Goal: Transaction & Acquisition: Purchase product/service

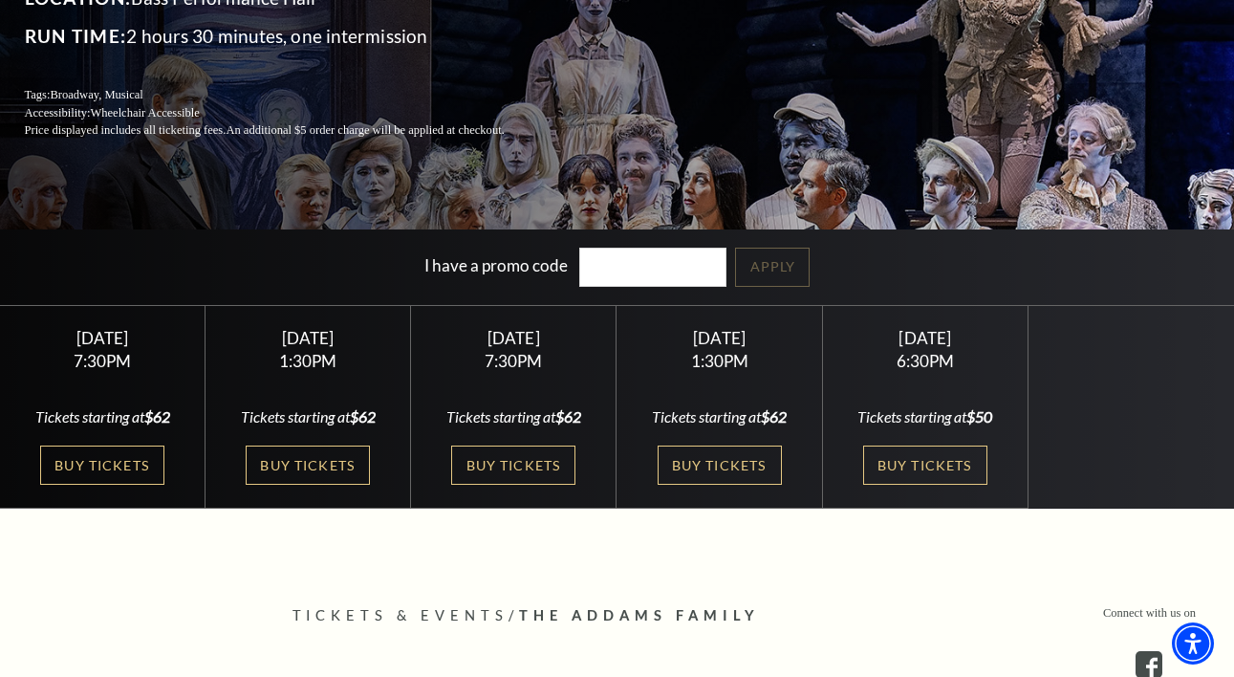
scroll to position [304, 0]
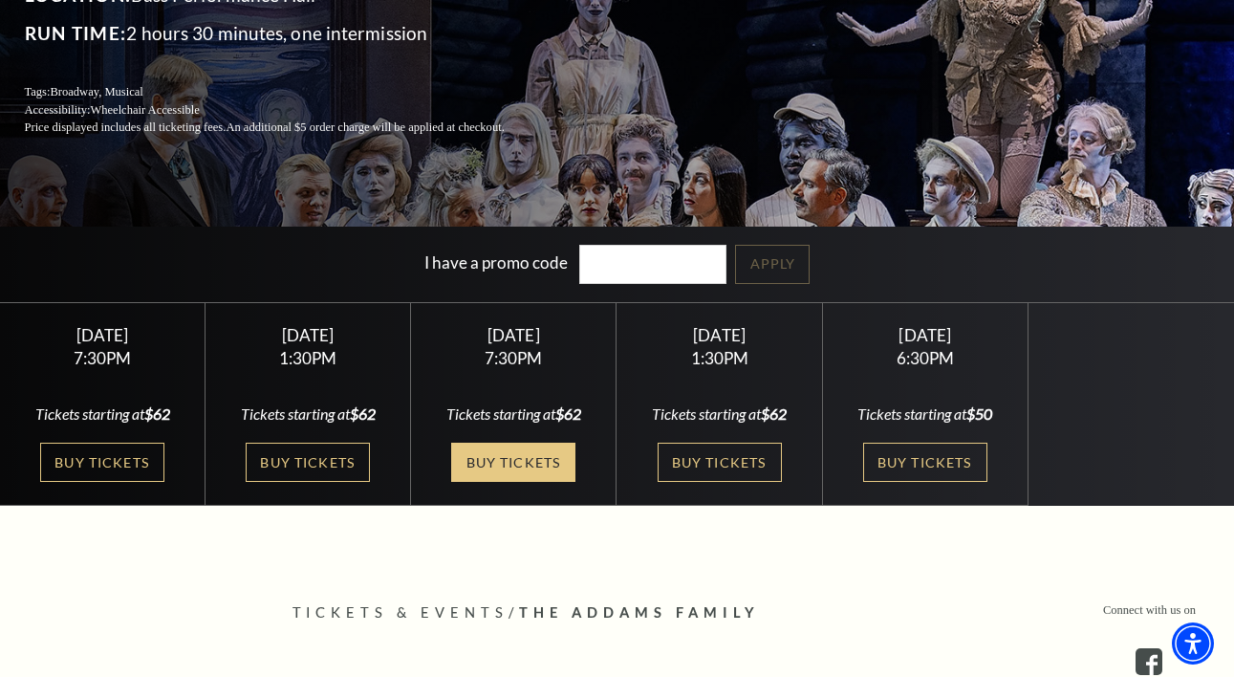
click at [530, 452] on link "Buy Tickets" at bounding box center [513, 462] width 124 height 39
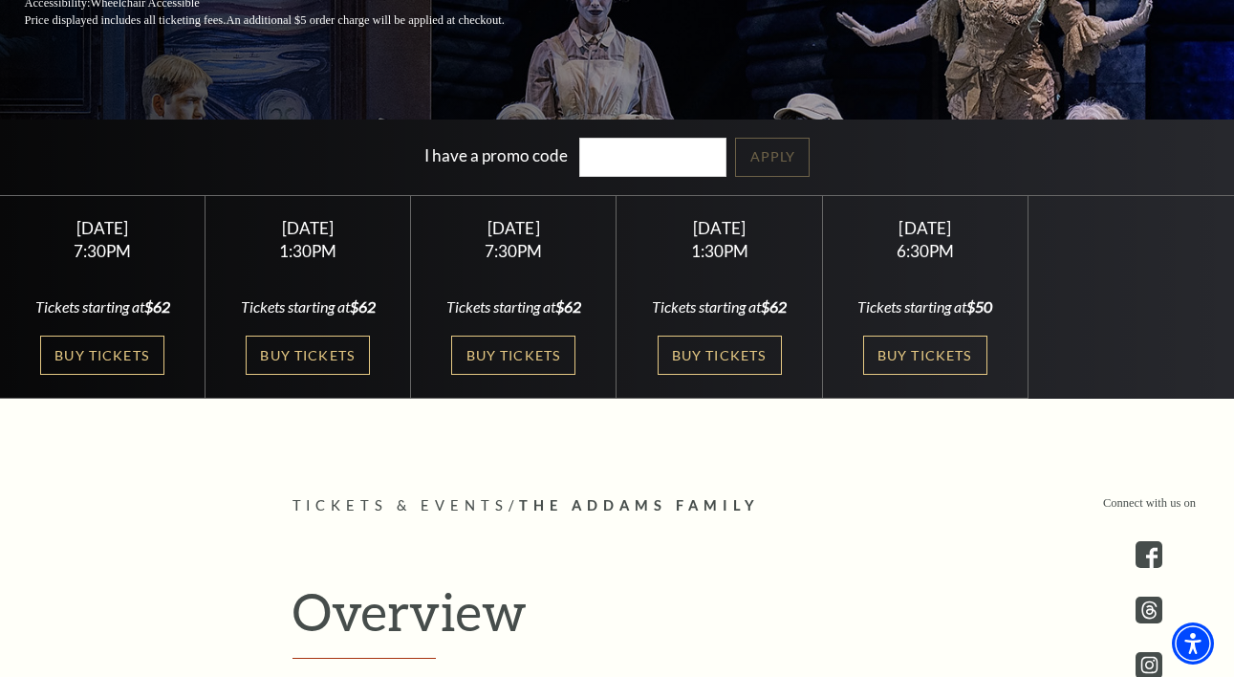
scroll to position [417, 0]
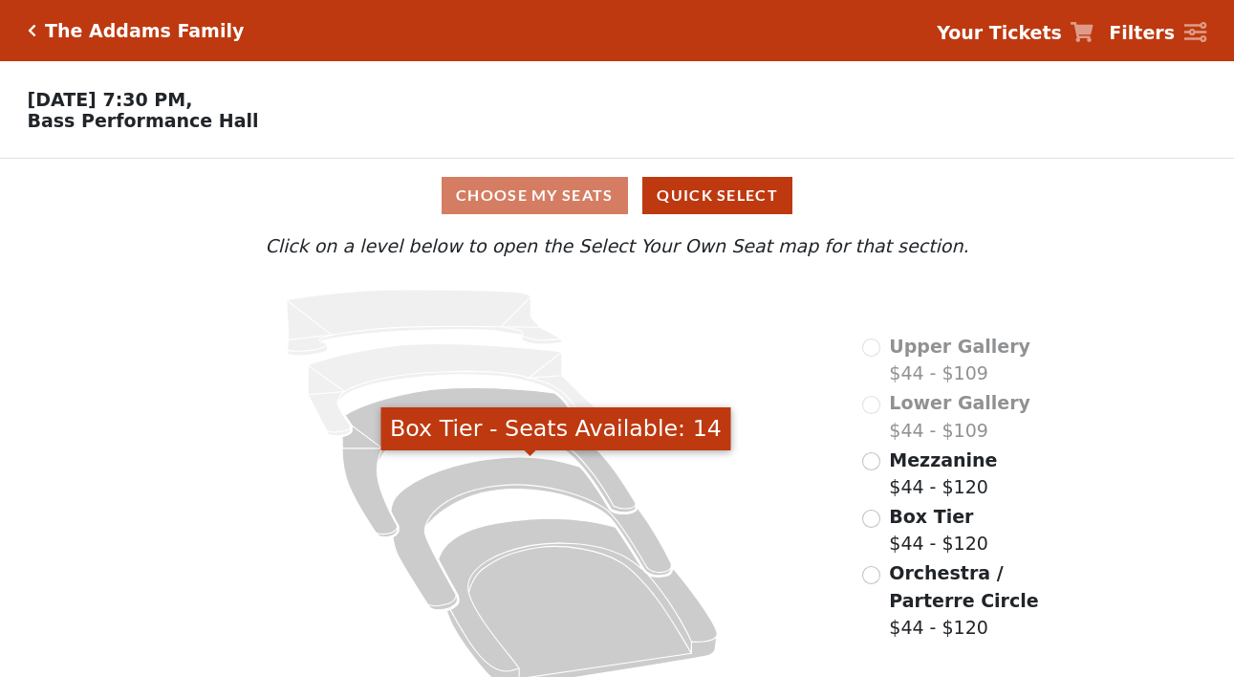
scroll to position [23, 0]
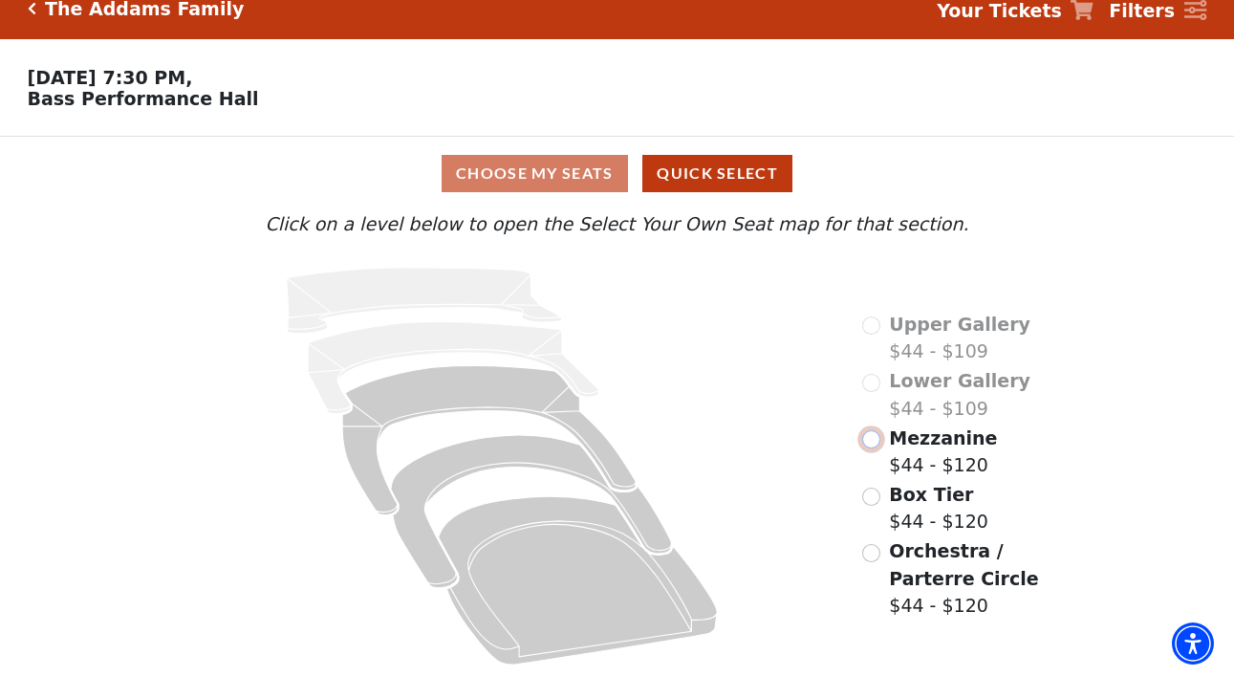
click at [872, 439] on input "Mezzanine$44 - $120\a" at bounding box center [871, 439] width 18 height 18
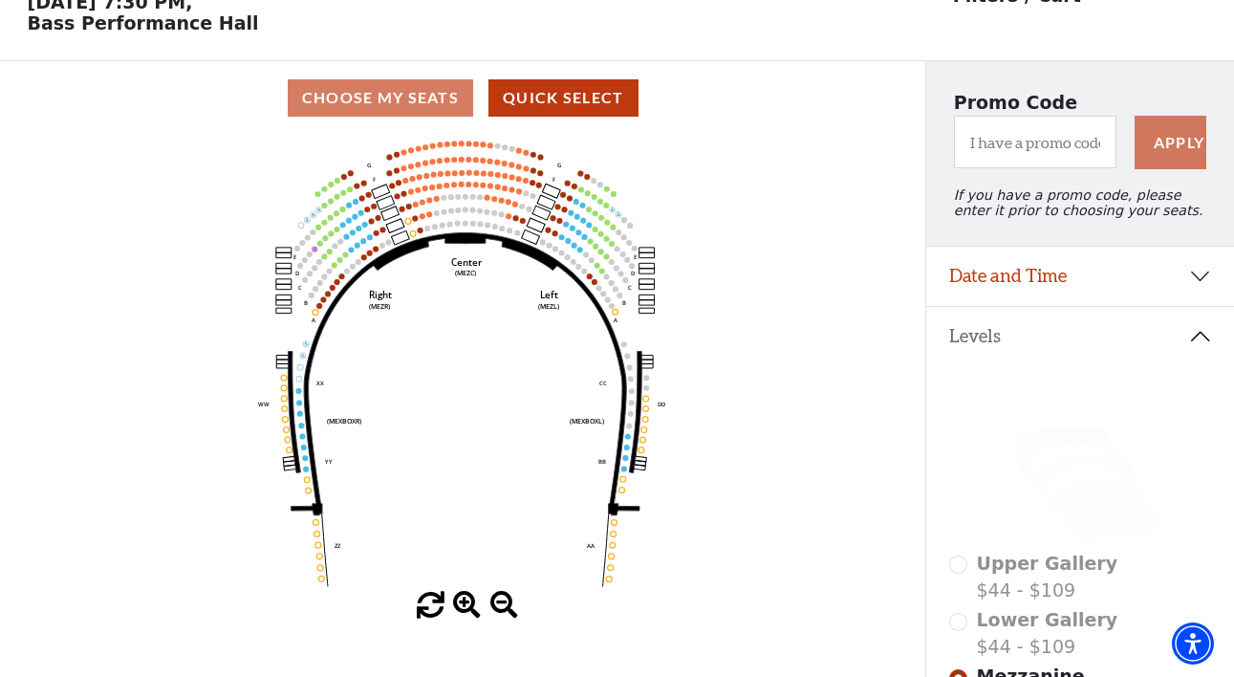
scroll to position [98, 0]
click at [502, 607] on span at bounding box center [504, 605] width 28 height 28
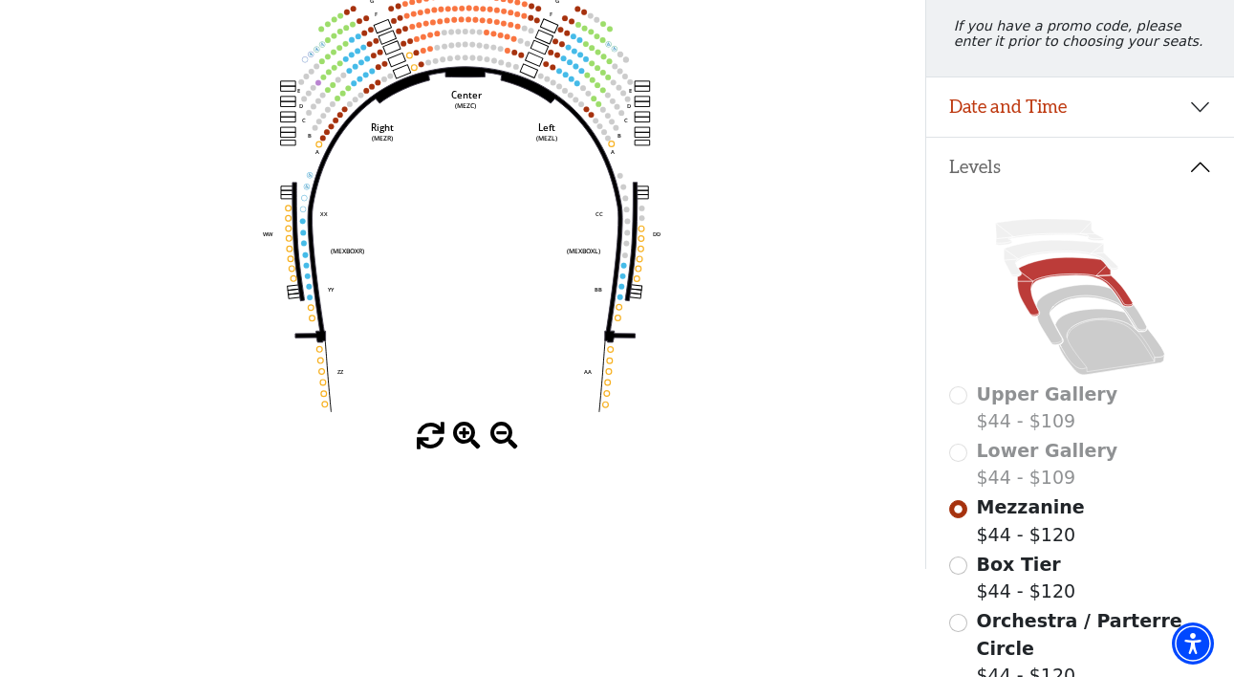
scroll to position [291, 0]
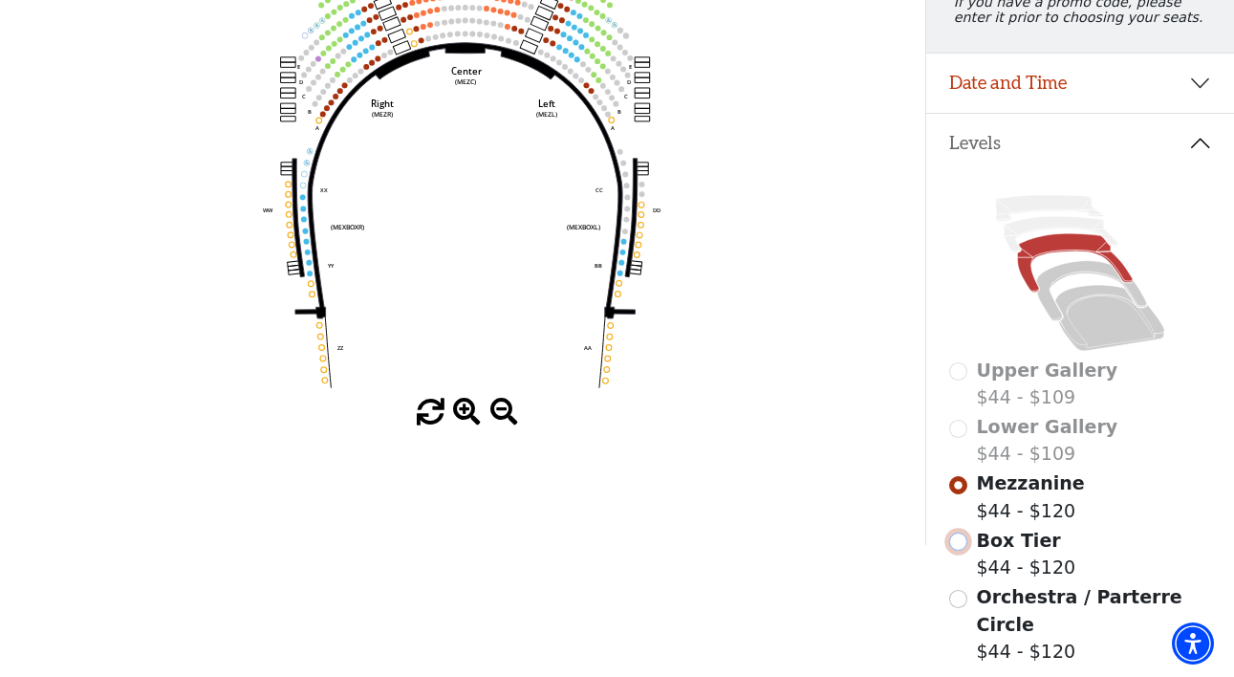
click at [962, 541] on input "Box Tier$44 - $120\a" at bounding box center [958, 541] width 18 height 18
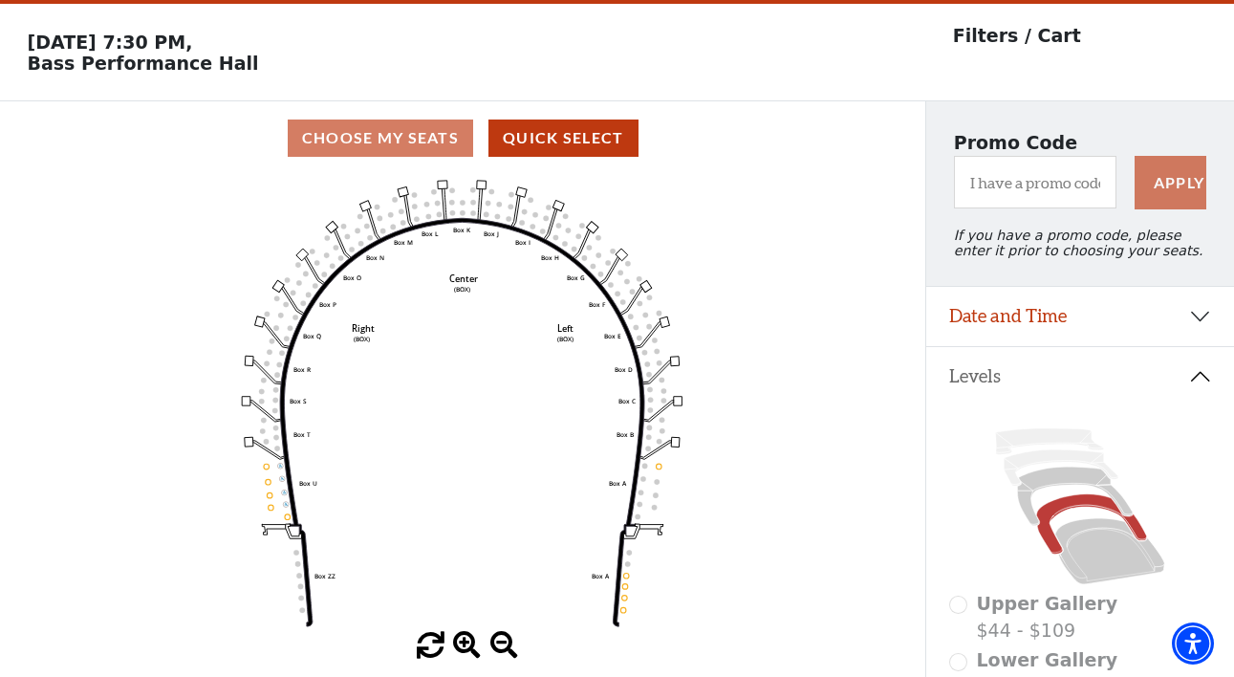
scroll to position [88, 0]
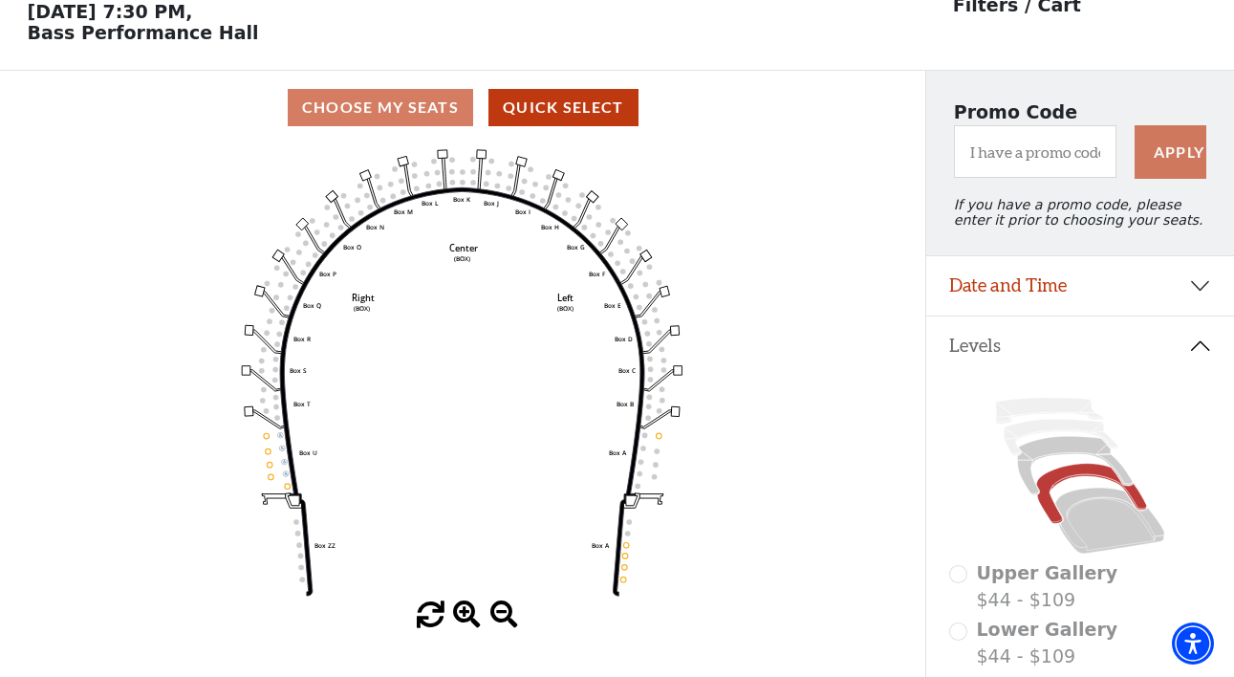
click at [365, 170] on icon "Left (BOX) Right (BOX) Center (BOX) Box ZZ Box U Box T Box S Box R Box Q Box P …" at bounding box center [462, 372] width 833 height 457
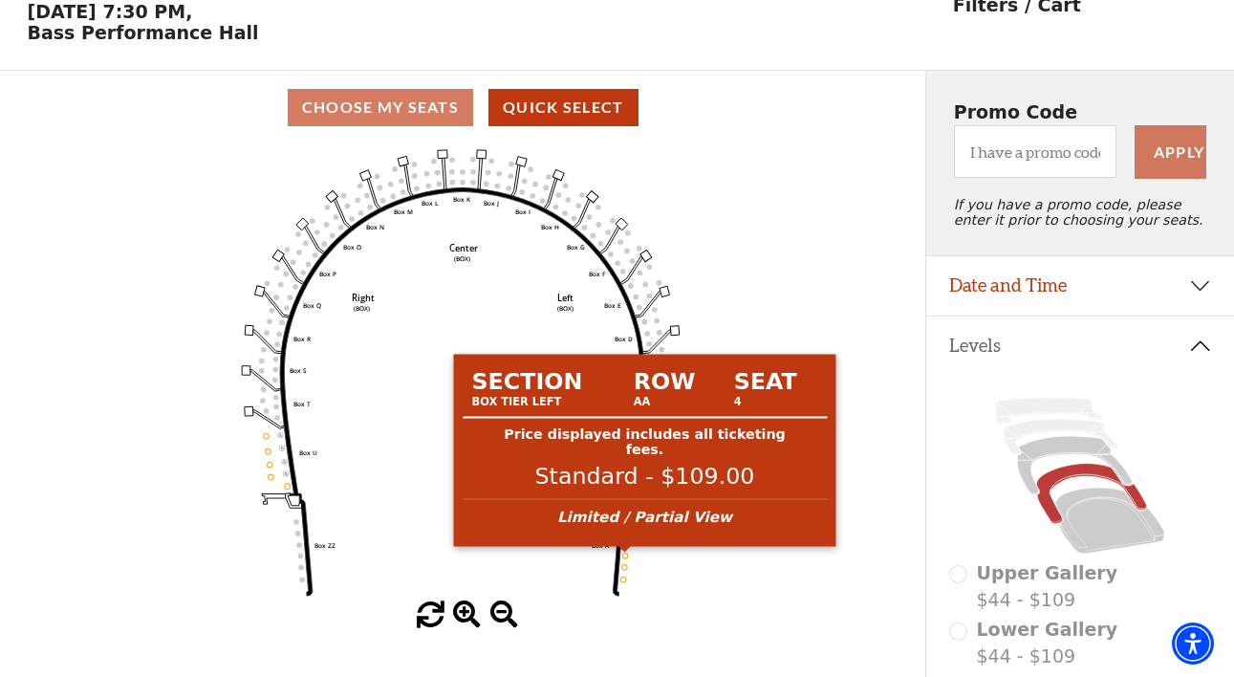
click at [625, 554] on circle at bounding box center [626, 556] width 6 height 6
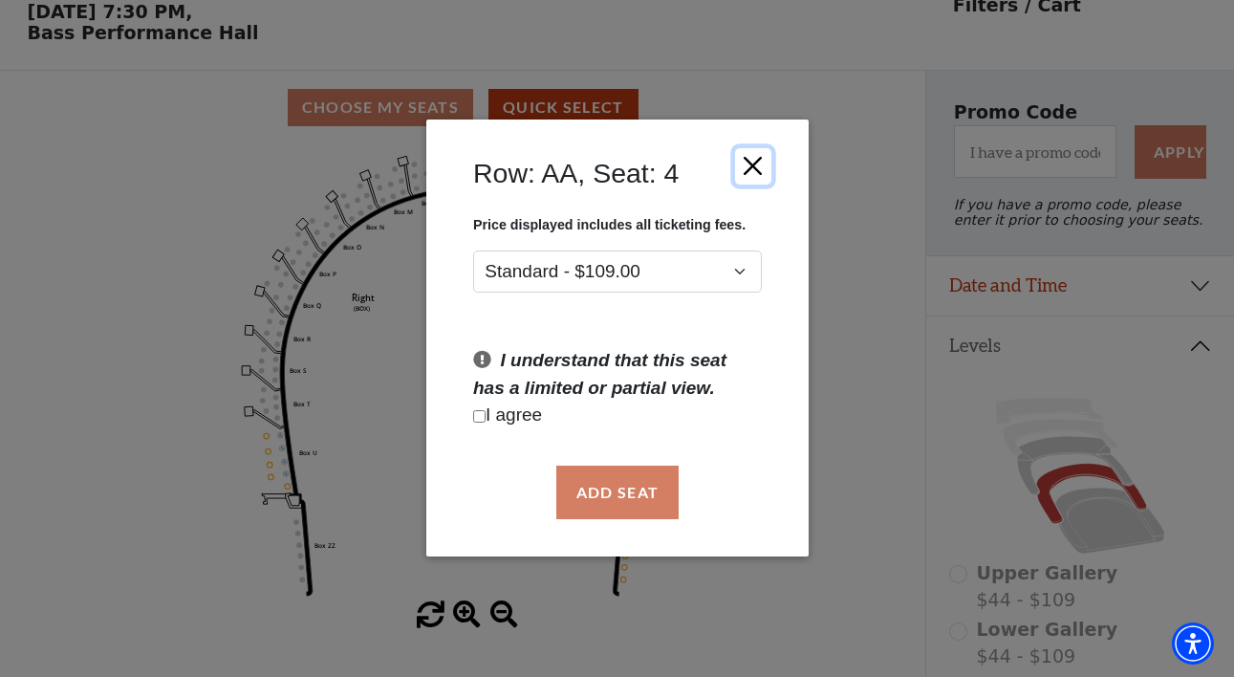
click at [766, 163] on button "Close" at bounding box center [752, 166] width 36 height 36
